Goal: Task Accomplishment & Management: Use online tool/utility

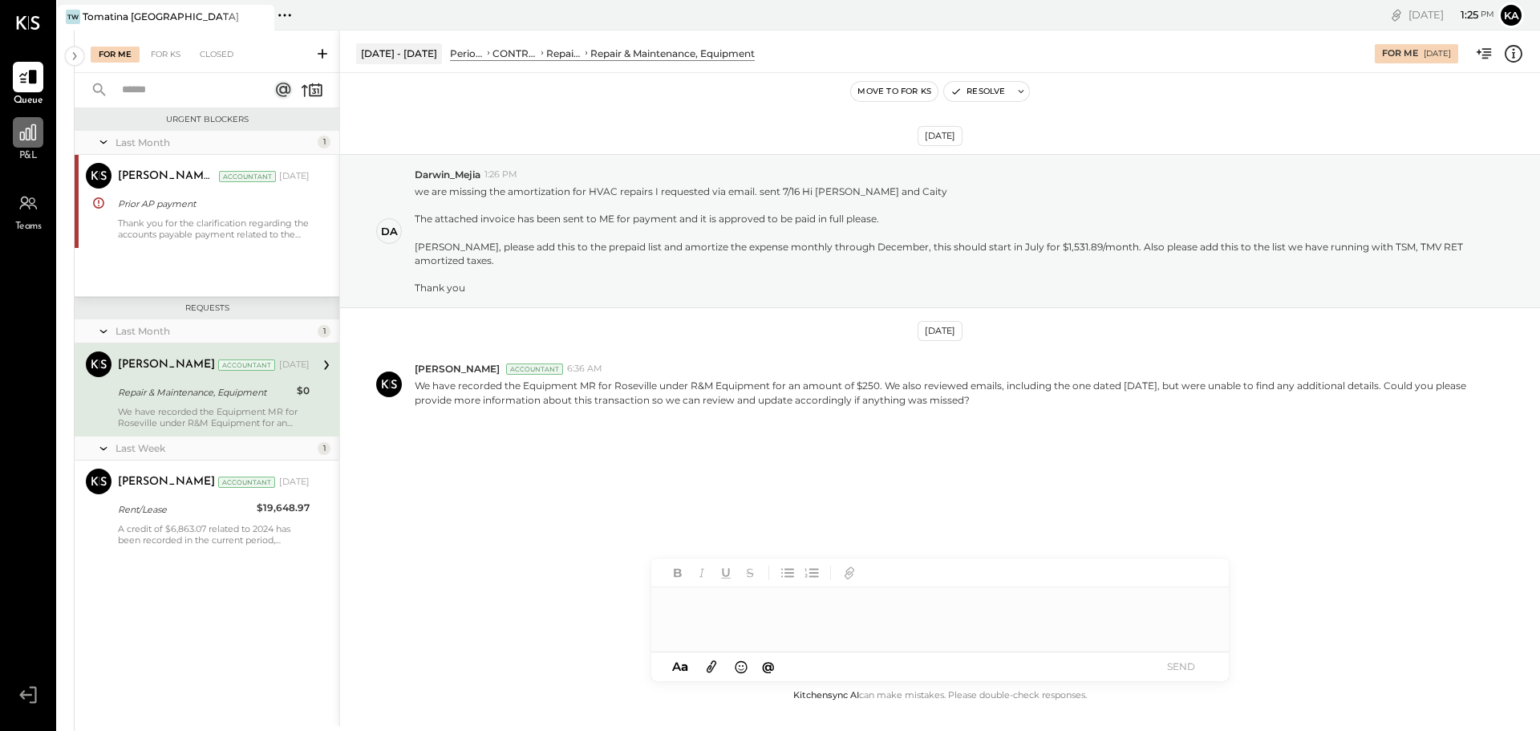
click at [30, 134] on icon at bounding box center [28, 132] width 21 height 21
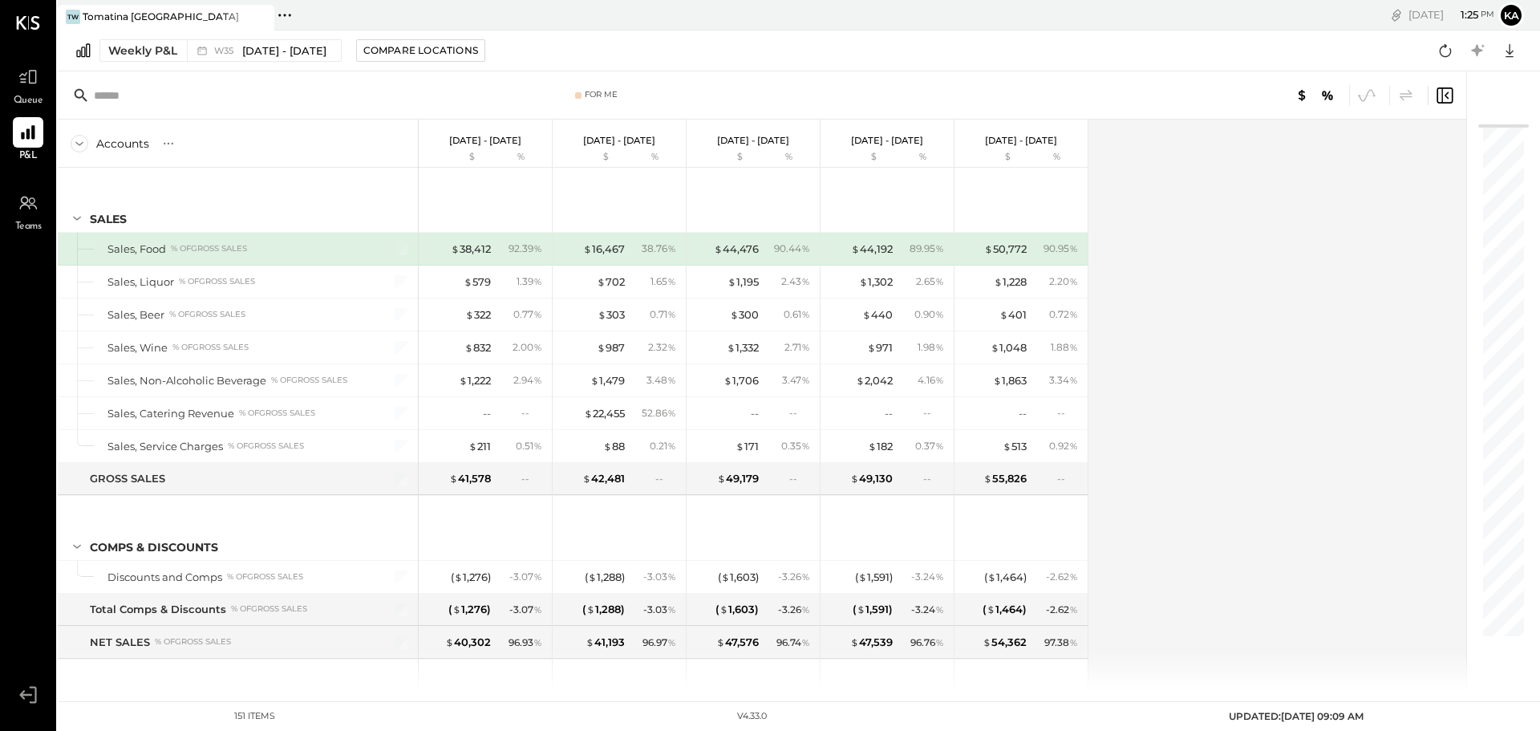
click at [285, 17] on icon at bounding box center [284, 15] width 21 height 21
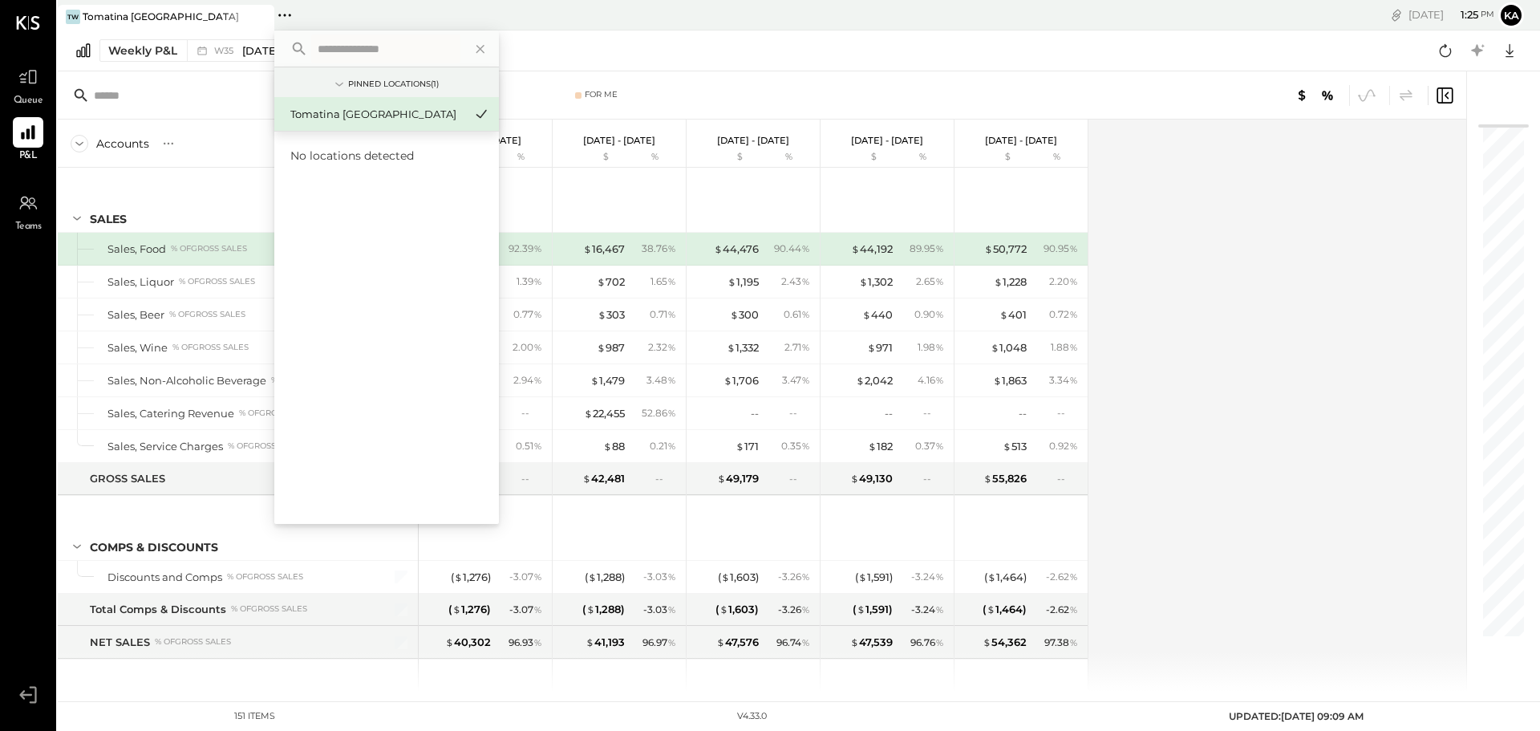
click at [285, 6] on icon at bounding box center [284, 15] width 21 height 21
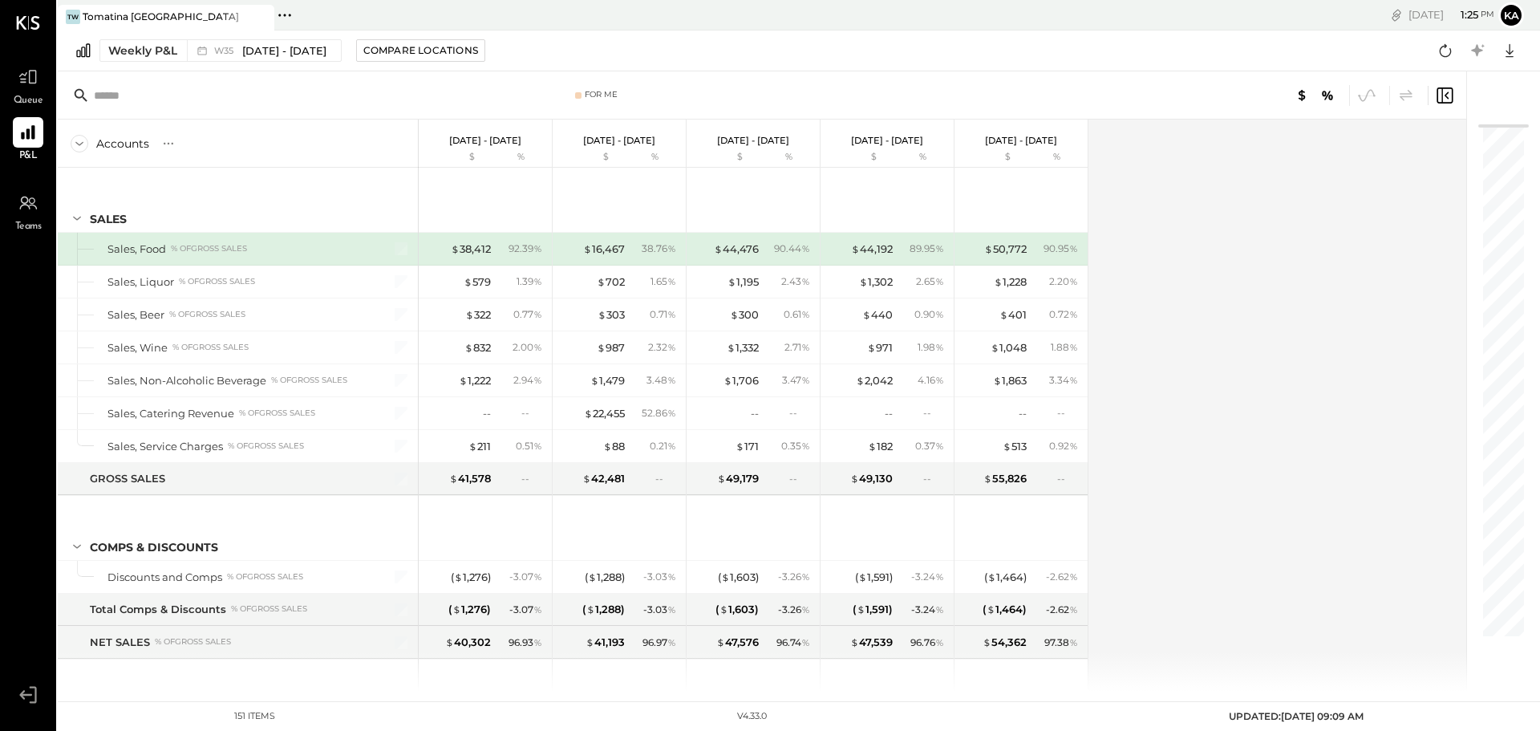
click at [571, 65] on div "Weekly P&L W35 [DATE] - [DATE] Compare Locations Google Sheets Excel" at bounding box center [799, 50] width 1482 height 41
click at [283, 47] on span "[DATE] - [DATE]" at bounding box center [284, 50] width 84 height 15
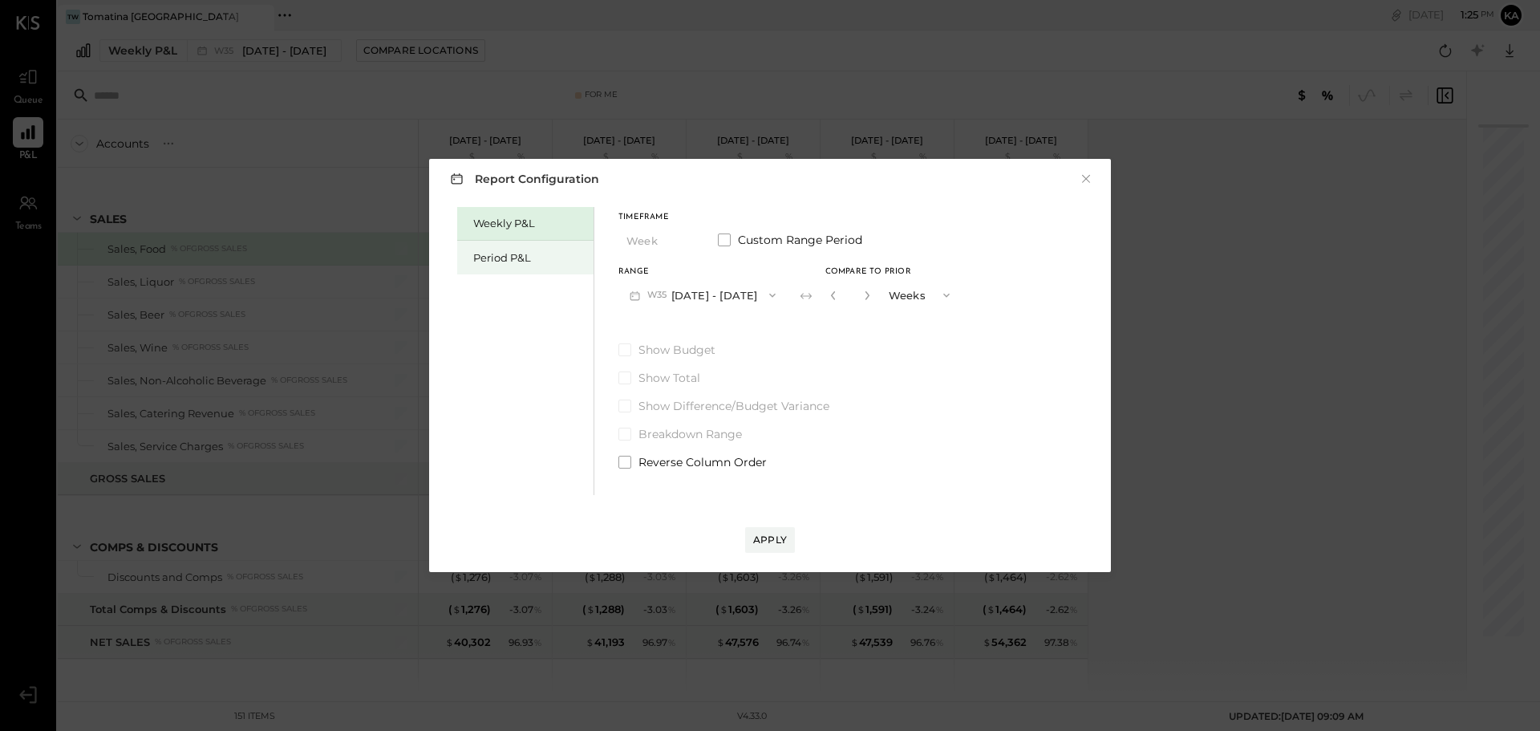
click at [512, 258] on div "Period P&L" at bounding box center [529, 257] width 112 height 15
click at [676, 349] on span "Show Budget" at bounding box center [676, 350] width 77 height 16
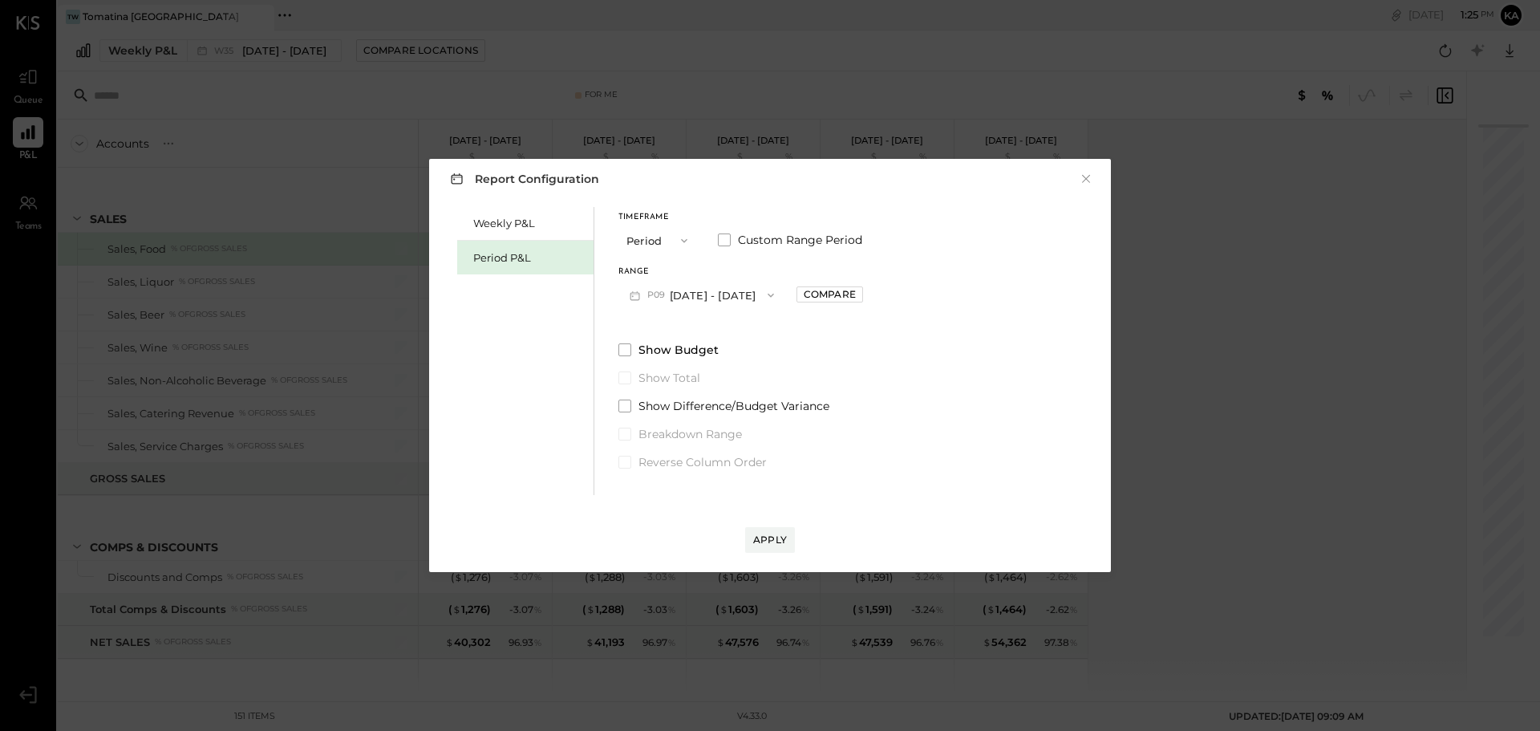
click at [672, 417] on div "Show Budget Show Total Show Difference/Budget Variance Breakdown Range Reverse …" at bounding box center [740, 406] width 245 height 128
click at [672, 415] on div "Show Budget Show Total Show Difference/Budget Variance Breakdown Range Reverse …" at bounding box center [740, 406] width 245 height 128
click at [672, 409] on span "Show Difference/Budget Variance" at bounding box center [733, 406] width 191 height 16
click at [705, 542] on div "Apply" at bounding box center [770, 539] width 34 height 14
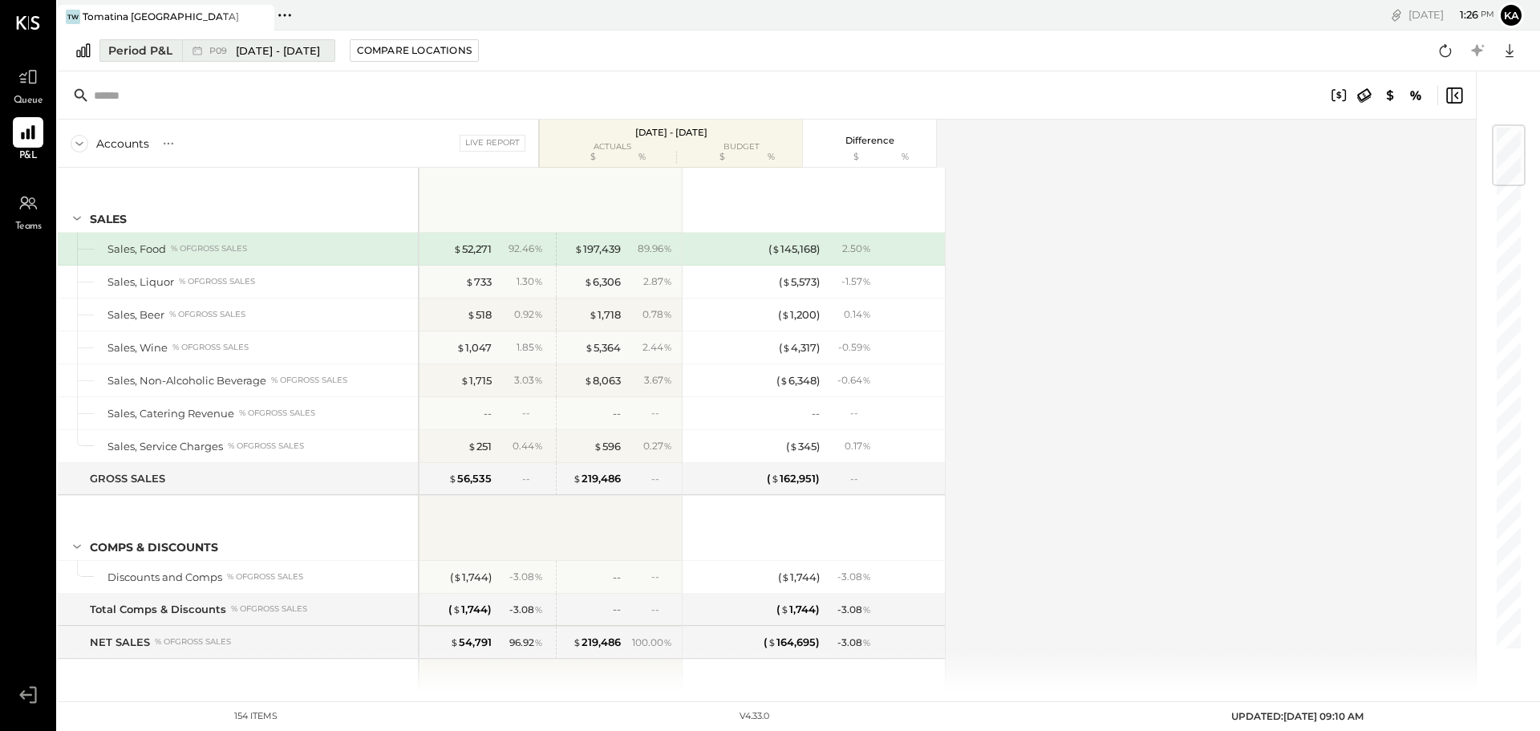
click at [221, 50] on span "P09" at bounding box center [220, 51] width 22 height 9
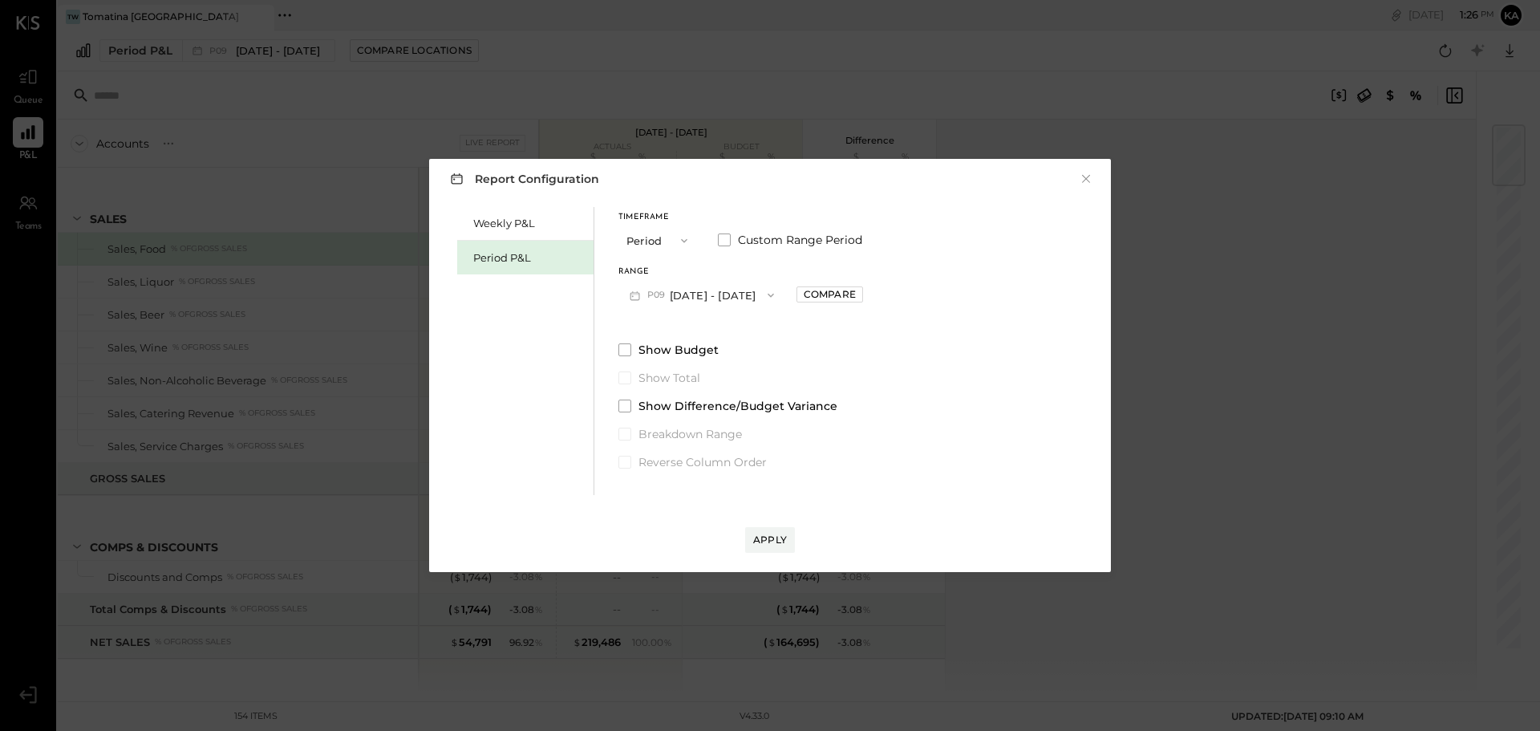
click at [705, 288] on button "P09 [DATE] - [DATE]" at bounding box center [701, 295] width 167 height 30
click at [702, 325] on span "[DATE] - [DATE]" at bounding box center [694, 331] width 76 height 14
click at [705, 540] on div "Apply" at bounding box center [770, 539] width 34 height 14
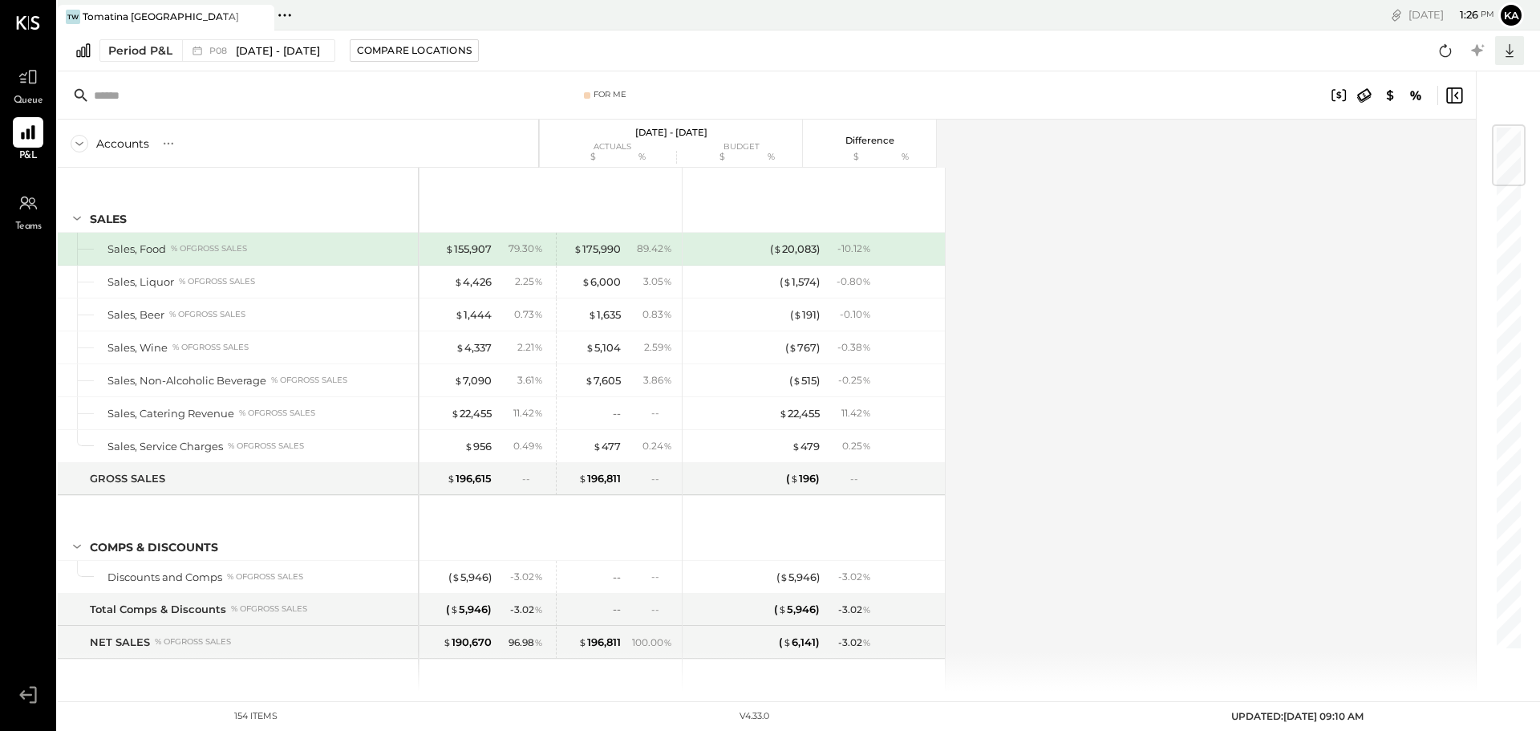
click at [705, 53] on icon at bounding box center [1509, 50] width 21 height 21
click at [705, 147] on div "Excel" at bounding box center [1459, 145] width 128 height 34
